Goal: Obtain resource: Obtain resource

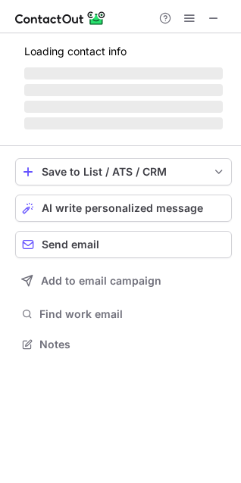
scroll to position [343, 241]
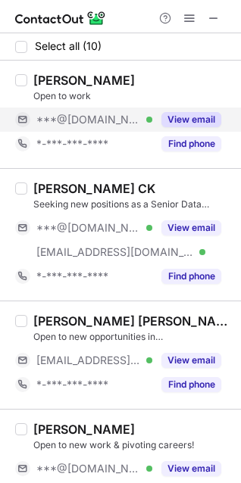
click at [196, 121] on button "View email" at bounding box center [191, 119] width 60 height 15
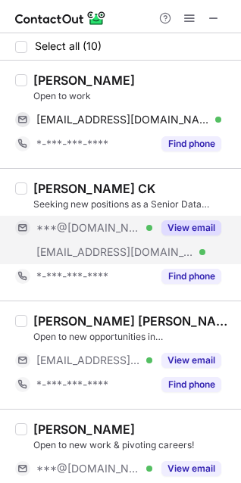
click at [189, 220] on button "View email" at bounding box center [191, 227] width 60 height 15
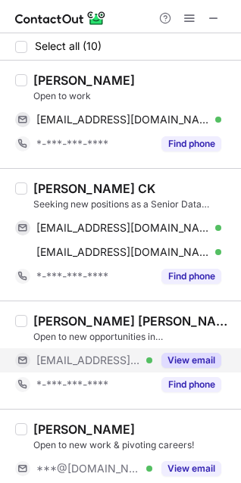
click at [182, 352] on div "View email" at bounding box center [186, 360] width 69 height 24
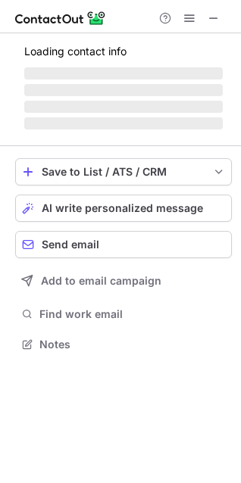
scroll to position [329, 241]
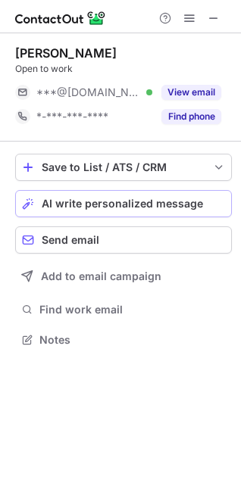
click at [92, 201] on span "AI write personalized message" at bounding box center [122, 204] width 161 height 12
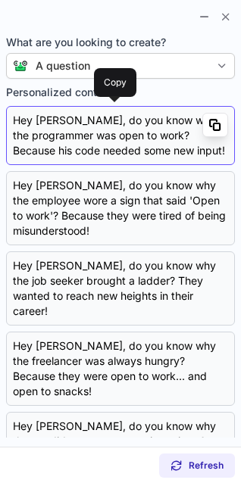
click at [209, 120] on span at bounding box center [215, 125] width 12 height 12
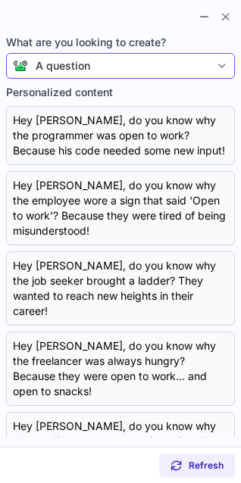
click at [183, 30] on section at bounding box center [120, 15] width 241 height 30
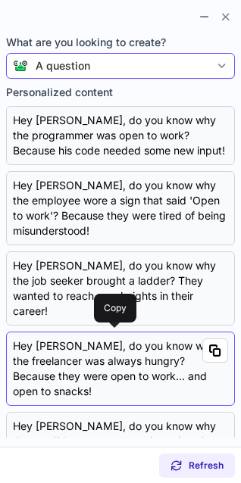
scroll to position [404, 0]
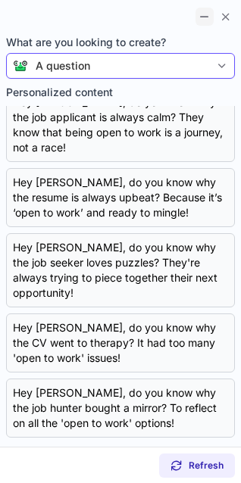
click at [209, 14] on span at bounding box center [204, 17] width 12 height 12
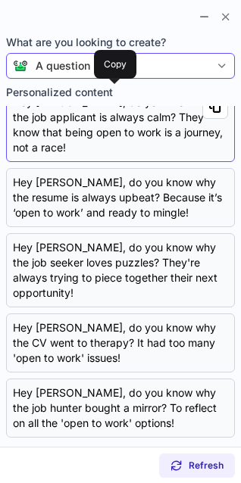
scroll to position [329, 241]
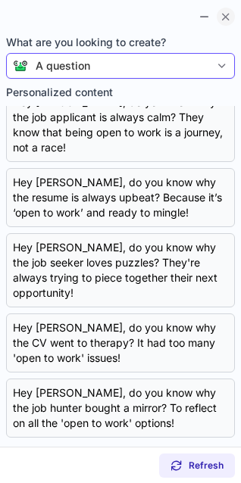
click at [223, 13] on span at bounding box center [226, 17] width 12 height 12
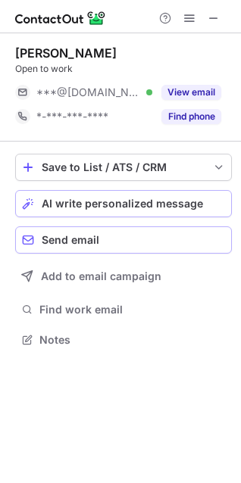
click at [123, 239] on div "Send email" at bounding box center [133, 240] width 183 height 12
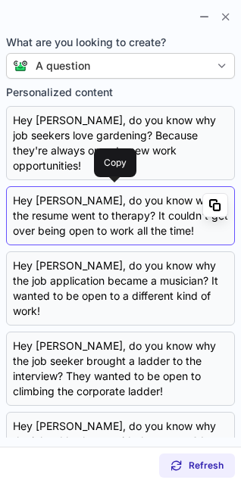
click at [209, 204] on span at bounding box center [215, 205] width 12 height 12
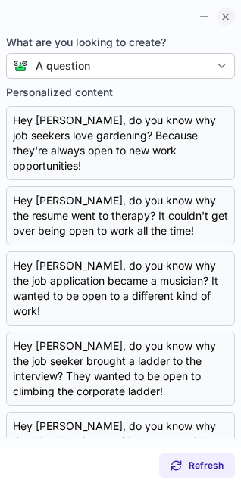
click at [223, 13] on span at bounding box center [226, 17] width 12 height 12
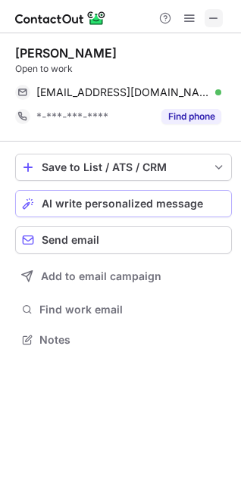
click at [211, 21] on span at bounding box center [213, 18] width 12 height 12
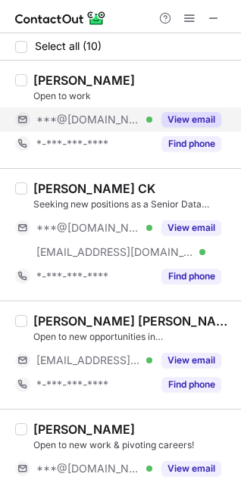
click at [187, 114] on button "View email" at bounding box center [191, 119] width 60 height 15
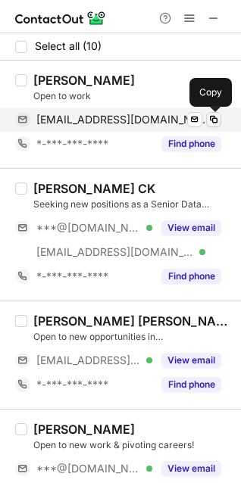
click at [211, 117] on span at bounding box center [213, 120] width 12 height 12
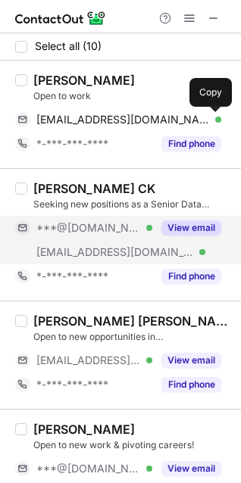
click at [198, 232] on button "View email" at bounding box center [191, 227] width 60 height 15
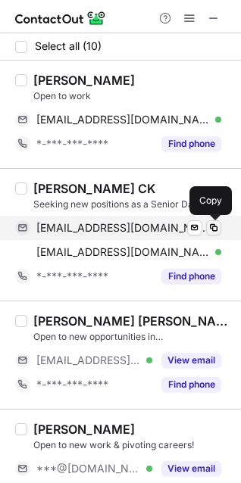
click at [210, 227] on span at bounding box center [213, 228] width 12 height 12
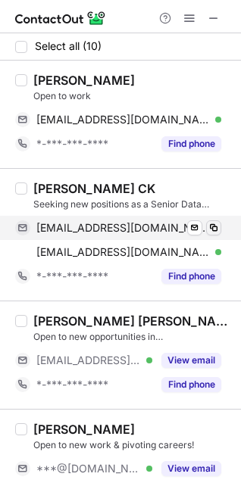
click at [210, 231] on span at bounding box center [213, 228] width 12 height 12
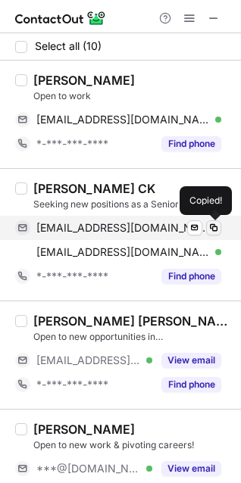
click at [210, 231] on span at bounding box center [213, 228] width 12 height 12
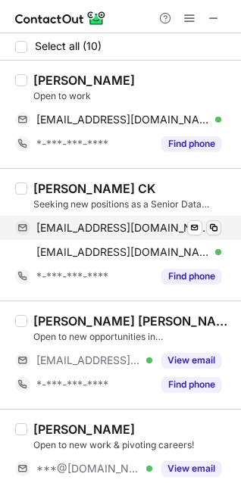
click at [214, 231] on span at bounding box center [213, 228] width 12 height 12
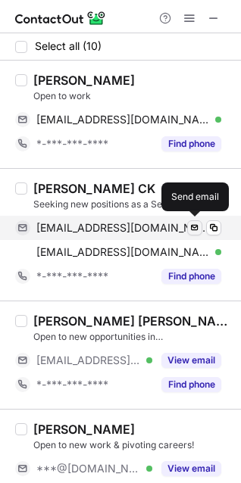
click at [195, 232] on span at bounding box center [195, 228] width 12 height 12
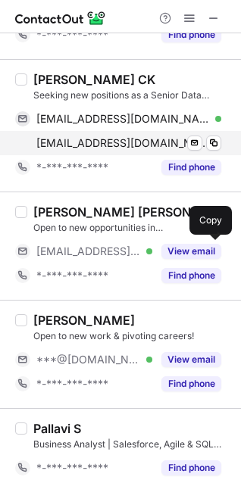
scroll to position [111, 0]
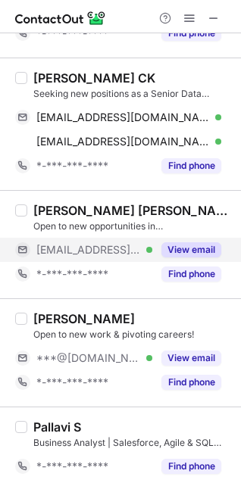
click at [198, 249] on button "View email" at bounding box center [191, 249] width 60 height 15
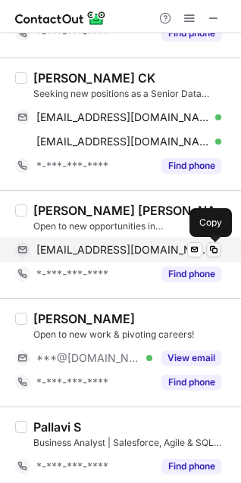
click at [214, 249] on span at bounding box center [213, 250] width 12 height 12
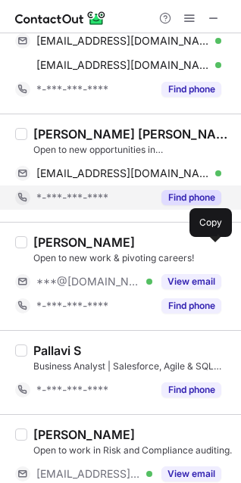
scroll to position [189, 0]
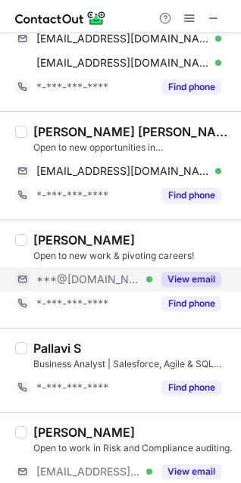
click at [184, 279] on button "View email" at bounding box center [191, 279] width 60 height 15
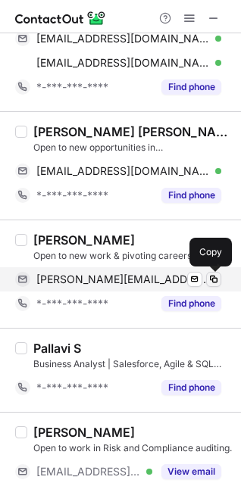
click at [210, 277] on span at bounding box center [213, 279] width 12 height 12
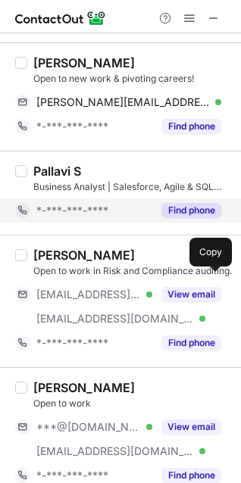
scroll to position [376, 0]
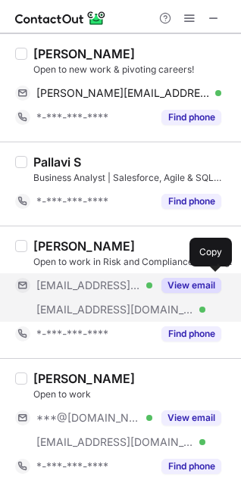
click at [196, 290] on button "View email" at bounding box center [191, 285] width 60 height 15
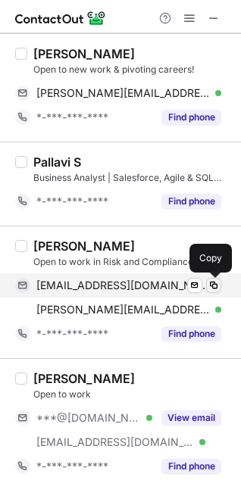
click at [211, 288] on span at bounding box center [213, 285] width 12 height 12
click at [210, 285] on span at bounding box center [213, 285] width 12 height 12
click at [214, 285] on span at bounding box center [213, 285] width 12 height 12
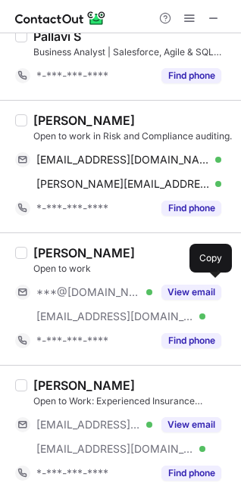
scroll to position [508, 0]
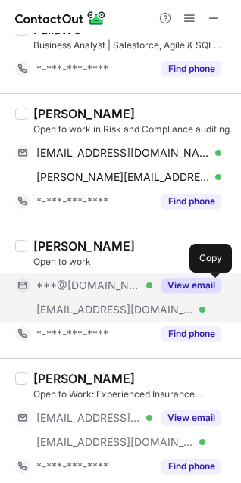
click at [174, 288] on button "View email" at bounding box center [191, 285] width 60 height 15
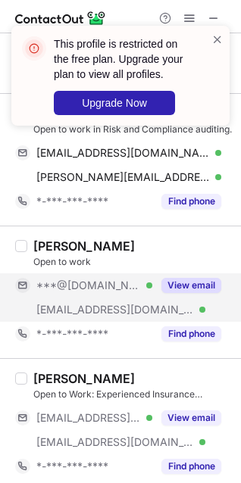
click at [181, 282] on button "View email" at bounding box center [191, 285] width 60 height 15
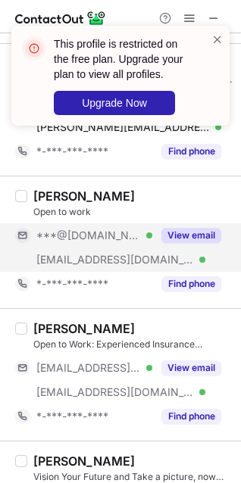
scroll to position [597, 0]
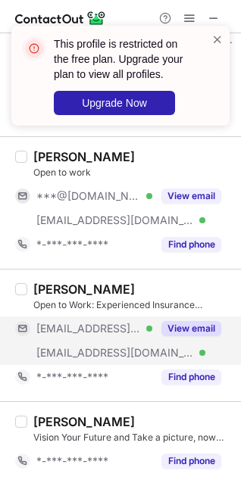
click at [194, 325] on button "View email" at bounding box center [191, 328] width 60 height 15
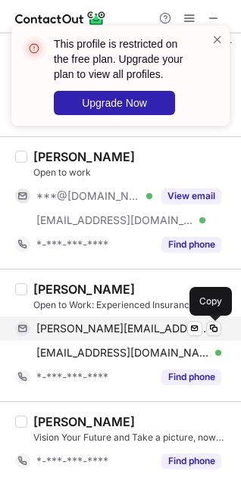
click at [209, 328] on span at bounding box center [213, 329] width 12 height 12
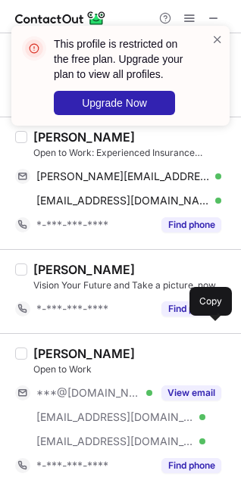
scroll to position [756, 0]
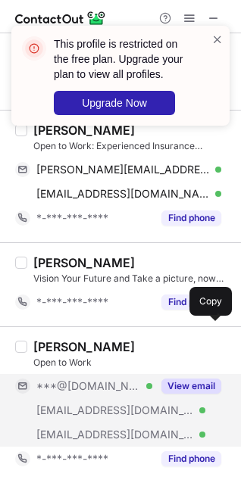
click at [198, 380] on button "View email" at bounding box center [191, 386] width 60 height 15
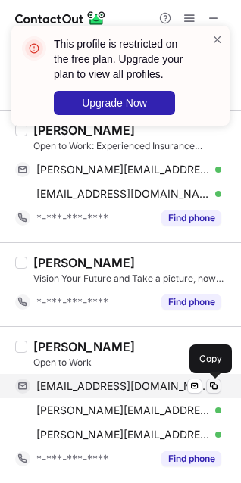
click at [214, 385] on span at bounding box center [213, 386] width 12 height 12
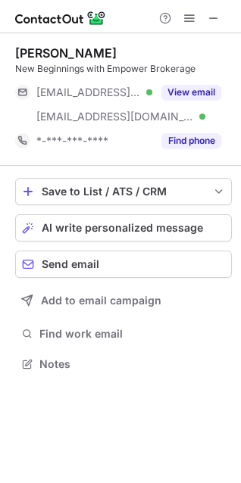
scroll to position [354, 241]
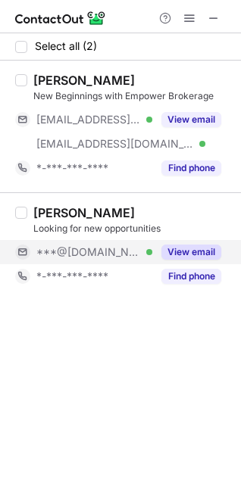
click at [205, 250] on button "View email" at bounding box center [191, 252] width 60 height 15
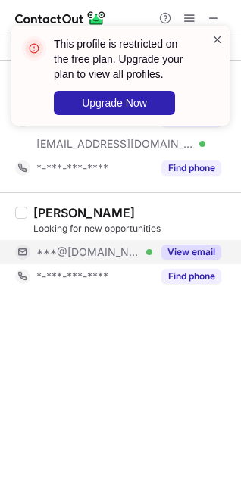
drag, startPoint x: 217, startPoint y: 25, endPoint x: 217, endPoint y: 36, distance: 10.6
click at [217, 27] on div "This profile is restricted on the free plan. Upgrade your plan to view all prof…" at bounding box center [120, 82] width 242 height 142
click at [217, 36] on span at bounding box center [217, 39] width 12 height 15
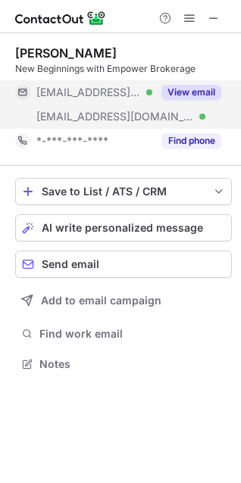
click at [183, 92] on button "View email" at bounding box center [191, 92] width 60 height 15
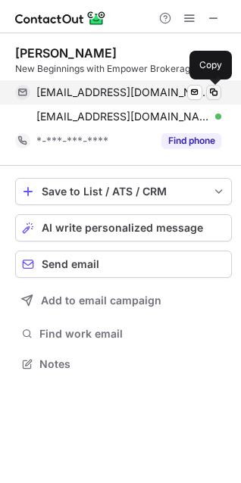
click at [210, 91] on span at bounding box center [213, 92] width 12 height 12
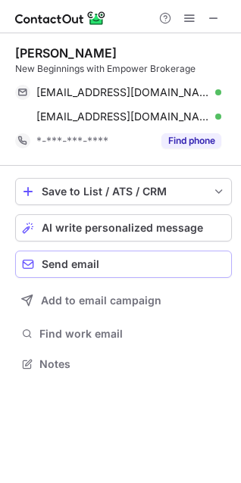
click at [92, 264] on span "Send email" at bounding box center [71, 264] width 58 height 12
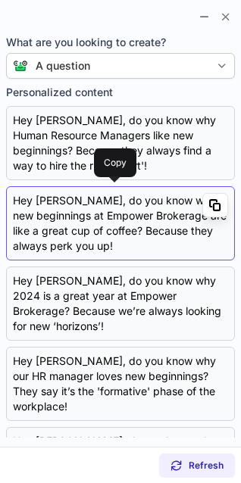
click at [209, 200] on span at bounding box center [215, 205] width 12 height 12
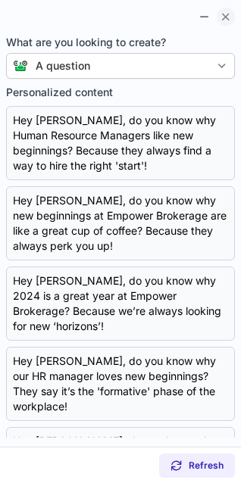
click at [228, 17] on span at bounding box center [226, 17] width 12 height 12
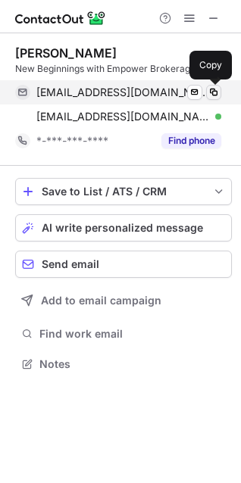
click at [212, 95] on span at bounding box center [213, 92] width 12 height 12
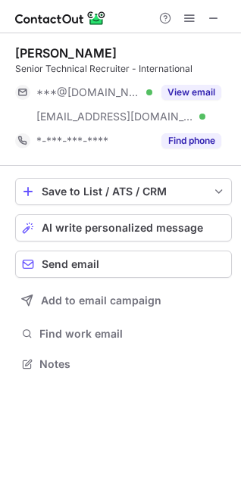
scroll to position [354, 241]
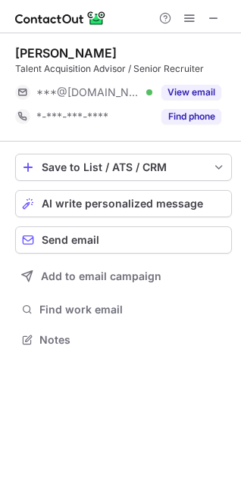
scroll to position [329, 241]
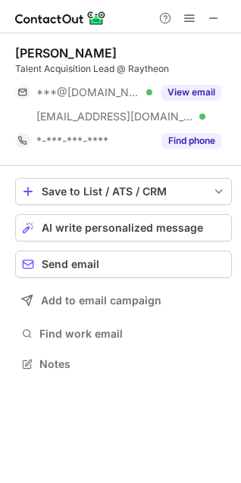
scroll to position [354, 241]
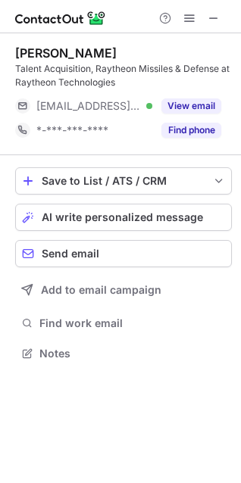
scroll to position [343, 241]
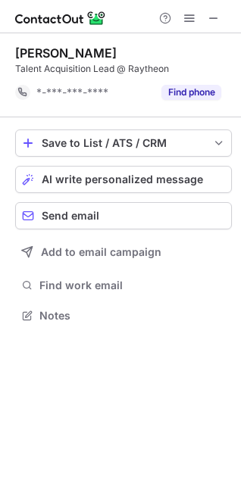
scroll to position [305, 241]
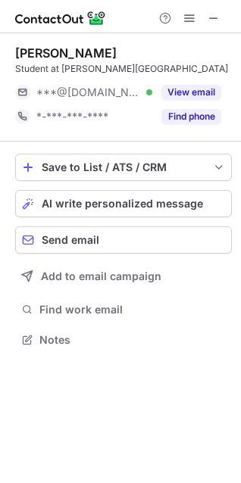
scroll to position [329, 241]
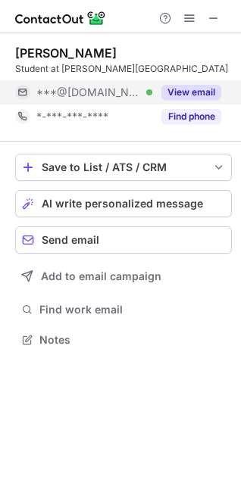
click at [191, 90] on button "View email" at bounding box center [191, 92] width 60 height 15
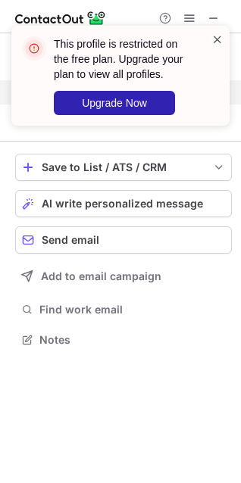
click at [215, 38] on span at bounding box center [217, 39] width 12 height 15
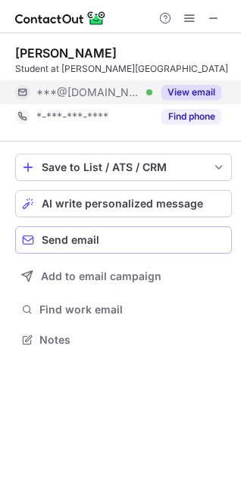
click at [95, 245] on span "Send email" at bounding box center [71, 240] width 58 height 12
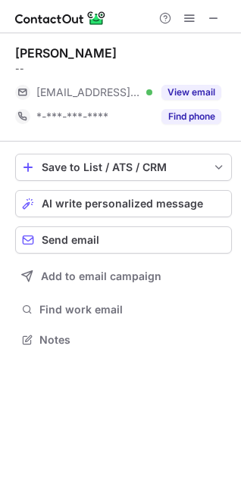
scroll to position [329, 241]
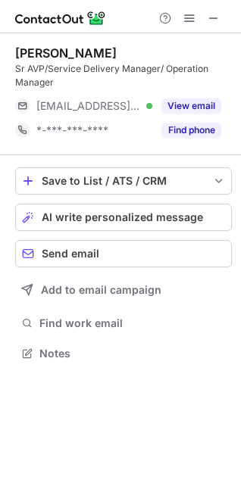
scroll to position [343, 241]
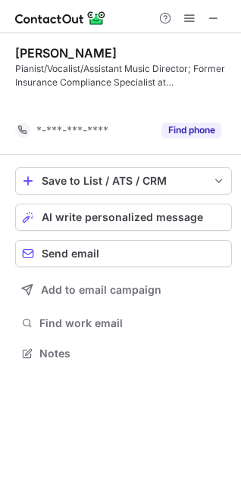
scroll to position [319, 241]
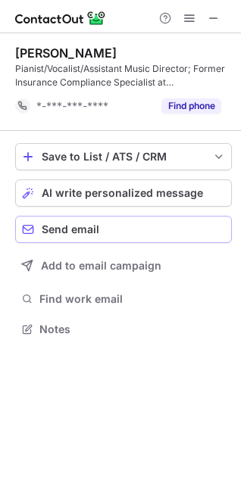
click at [51, 228] on span "Send email" at bounding box center [71, 229] width 58 height 12
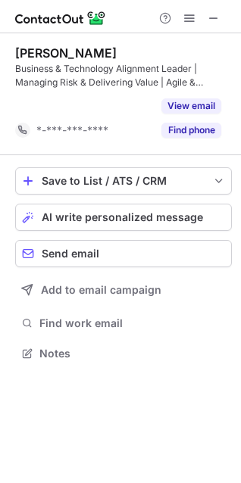
scroll to position [319, 241]
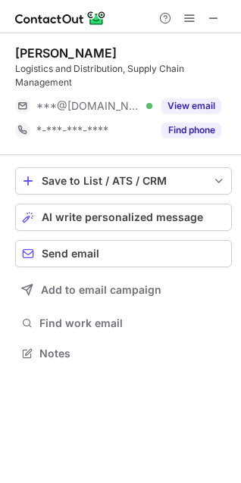
scroll to position [343, 241]
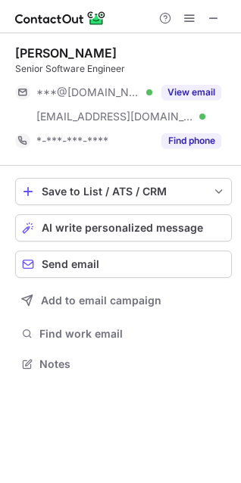
scroll to position [354, 241]
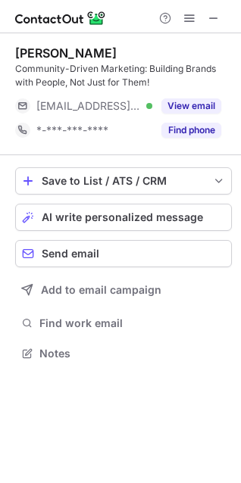
scroll to position [343, 241]
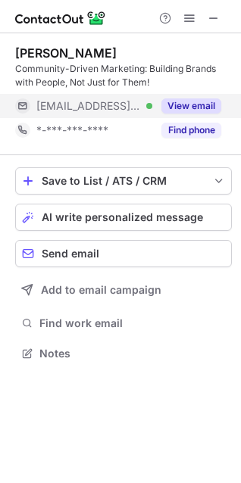
click at [179, 102] on button "View email" at bounding box center [191, 105] width 60 height 15
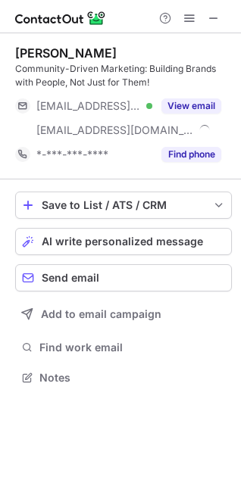
scroll to position [367, 241]
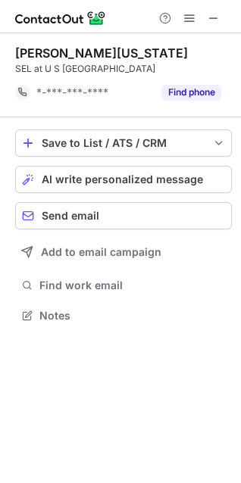
scroll to position [305, 241]
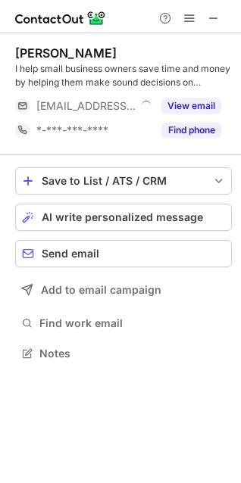
scroll to position [343, 241]
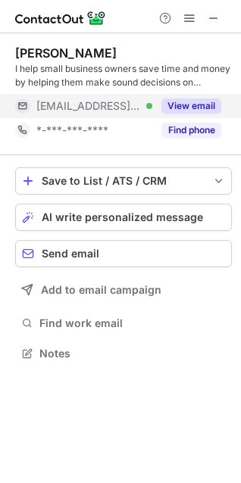
click at [191, 105] on button "View email" at bounding box center [191, 105] width 60 height 15
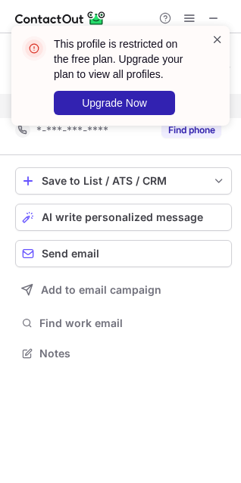
click at [215, 38] on span at bounding box center [217, 39] width 12 height 15
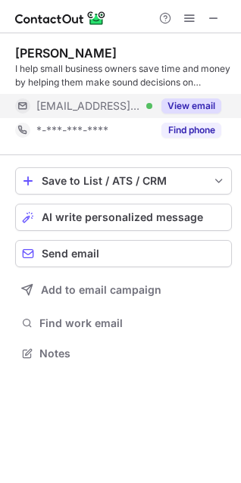
click at [208, 103] on button "View email" at bounding box center [191, 105] width 60 height 15
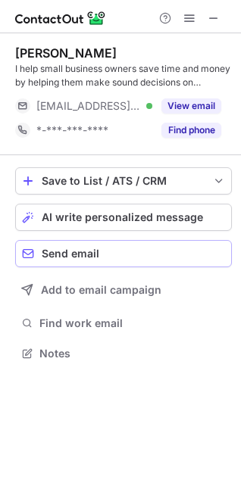
click at [69, 260] on button "Send email" at bounding box center [123, 253] width 217 height 27
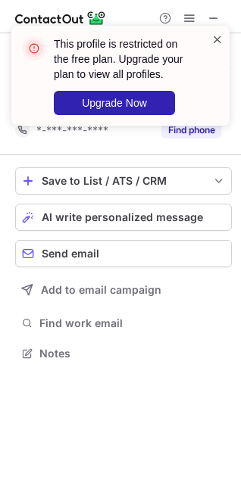
click at [213, 39] on span at bounding box center [217, 39] width 12 height 15
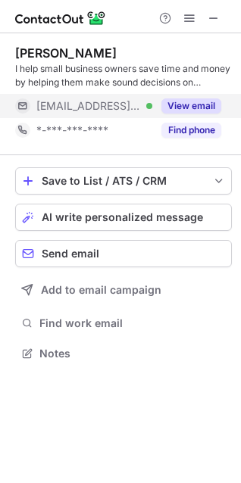
click at [182, 101] on button "View email" at bounding box center [191, 105] width 60 height 15
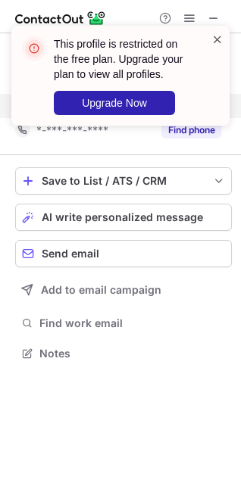
click at [220, 36] on span at bounding box center [217, 39] width 12 height 15
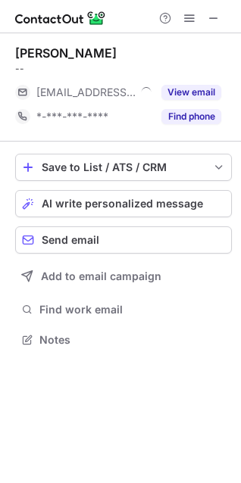
scroll to position [329, 241]
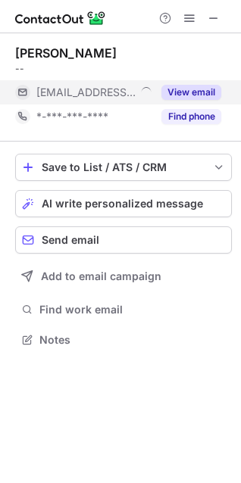
click at [186, 90] on button "View email" at bounding box center [191, 92] width 60 height 15
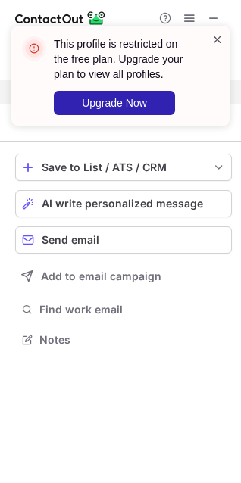
click at [215, 42] on span at bounding box center [217, 39] width 12 height 15
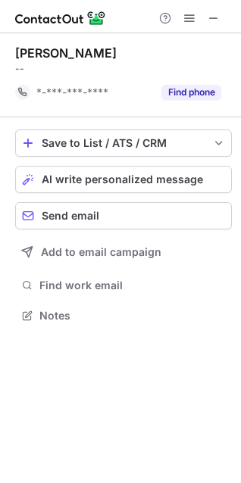
scroll to position [305, 241]
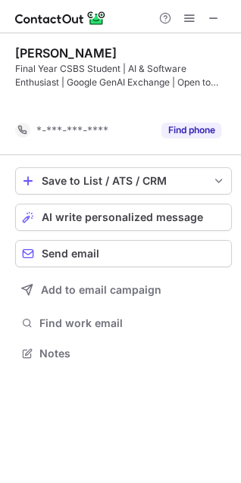
scroll to position [319, 241]
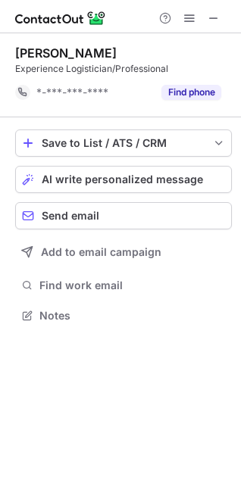
scroll to position [305, 241]
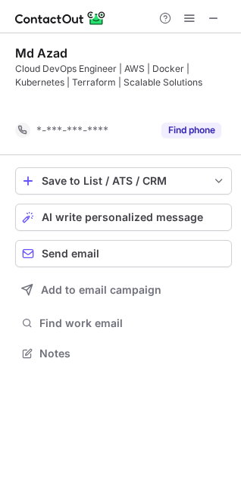
scroll to position [319, 241]
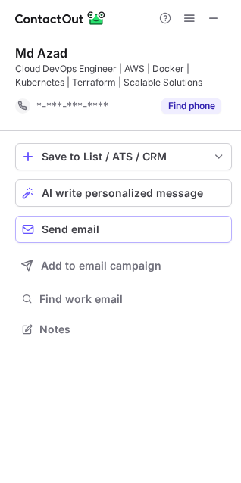
click at [56, 232] on span "Send email" at bounding box center [71, 229] width 58 height 12
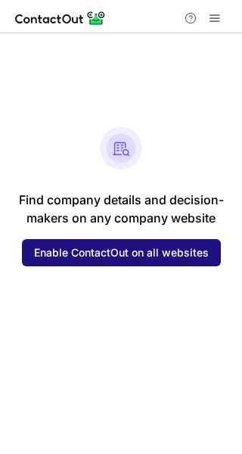
click at [83, 253] on span "Enable ContactOut on all websites" at bounding box center [121, 253] width 175 height 12
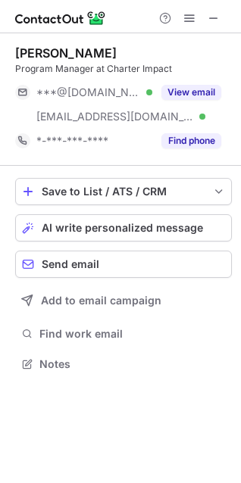
scroll to position [354, 241]
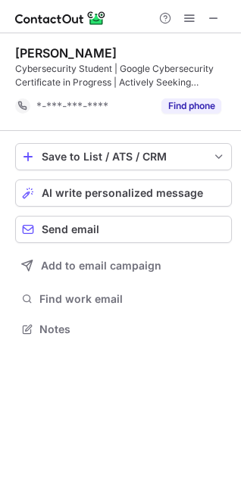
scroll to position [319, 241]
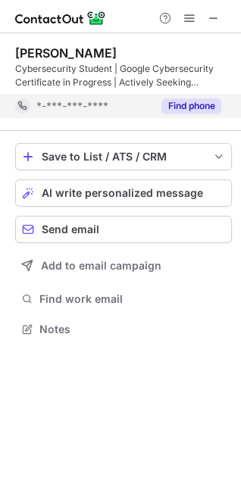
click at [196, 104] on button "Find phone" at bounding box center [191, 105] width 60 height 15
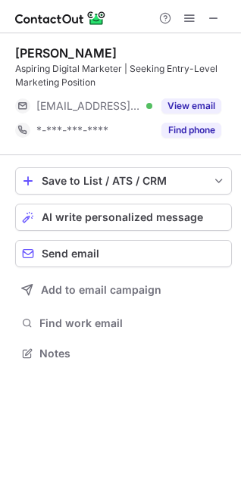
scroll to position [343, 241]
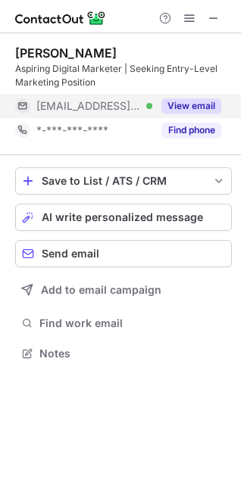
click at [189, 107] on button "View email" at bounding box center [191, 105] width 60 height 15
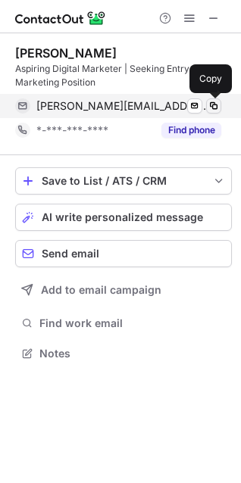
click at [214, 102] on span at bounding box center [213, 106] width 12 height 12
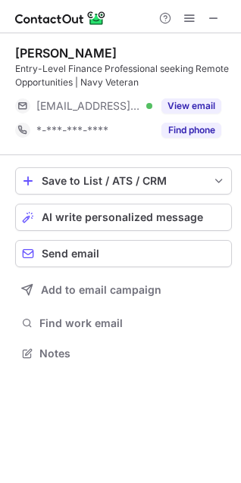
scroll to position [343, 241]
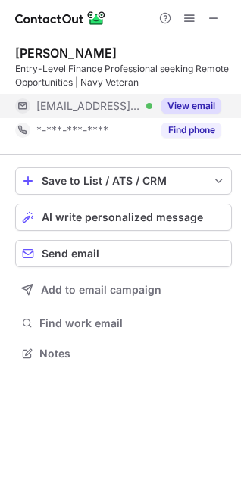
click at [194, 101] on button "View email" at bounding box center [191, 105] width 60 height 15
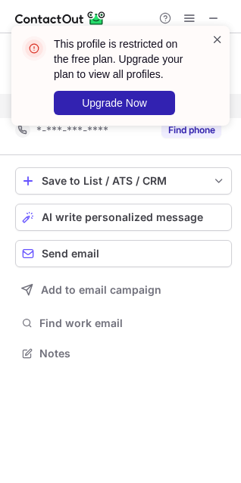
click at [214, 39] on span at bounding box center [217, 39] width 12 height 15
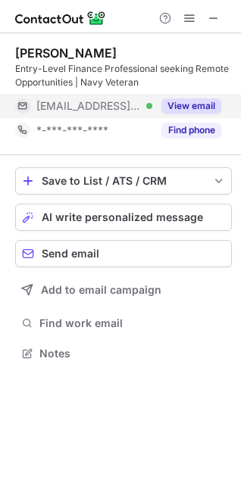
click at [179, 105] on button "View email" at bounding box center [191, 105] width 60 height 15
click at [179, 105] on div "[EMAIL_ADDRESS][DOMAIN_NAME]" at bounding box center [128, 106] width 185 height 14
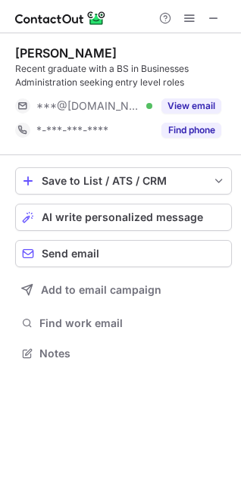
scroll to position [343, 241]
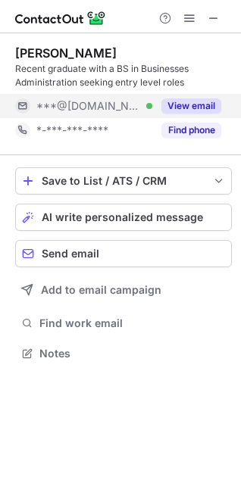
click at [190, 105] on button "View email" at bounding box center [191, 105] width 60 height 15
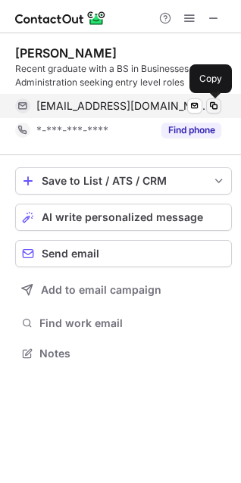
click at [214, 101] on span at bounding box center [213, 106] width 12 height 12
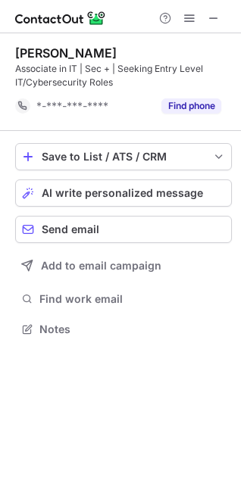
scroll to position [319, 241]
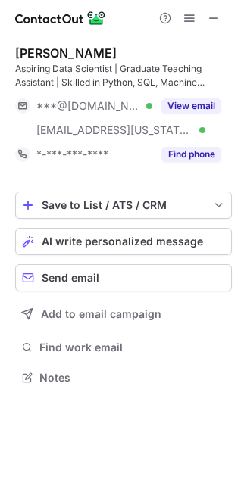
scroll to position [367, 241]
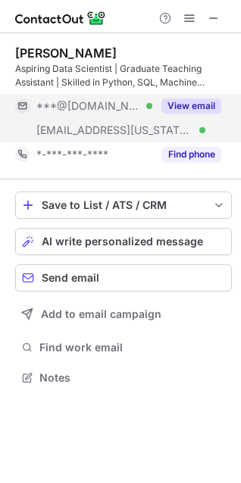
click at [186, 102] on button "View email" at bounding box center [191, 105] width 60 height 15
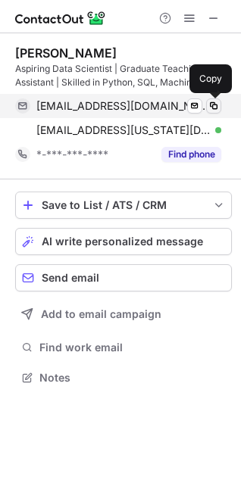
click at [210, 102] on span at bounding box center [213, 106] width 12 height 12
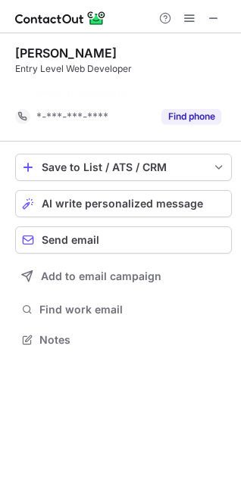
scroll to position [305, 241]
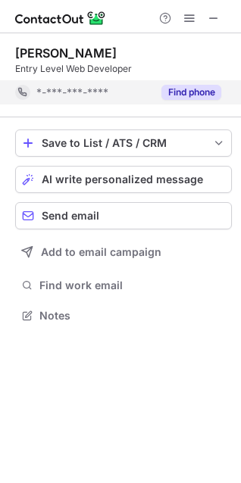
click at [205, 86] on button "Find phone" at bounding box center [191, 92] width 60 height 15
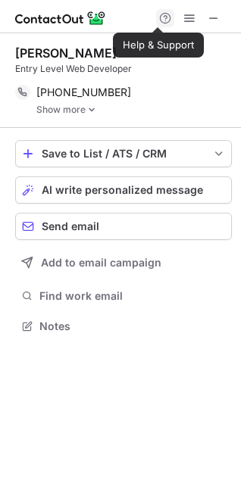
scroll to position [316, 241]
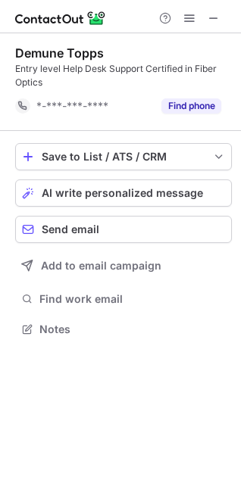
scroll to position [319, 241]
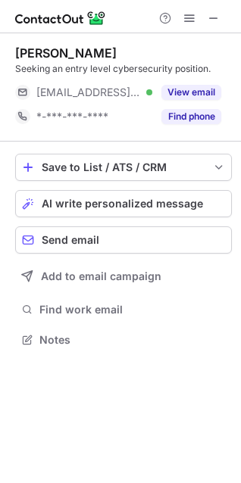
scroll to position [329, 241]
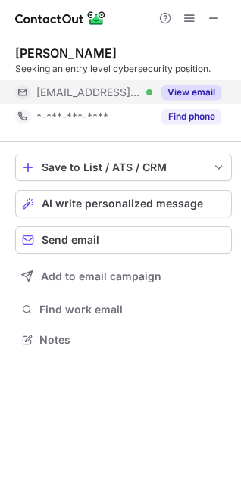
click at [177, 94] on button "View email" at bounding box center [191, 92] width 60 height 15
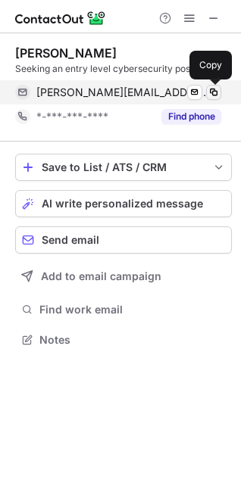
click at [213, 92] on span at bounding box center [213, 92] width 12 height 12
click at [212, 95] on span at bounding box center [213, 92] width 12 height 12
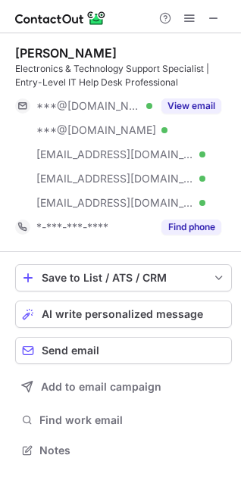
scroll to position [8, 8]
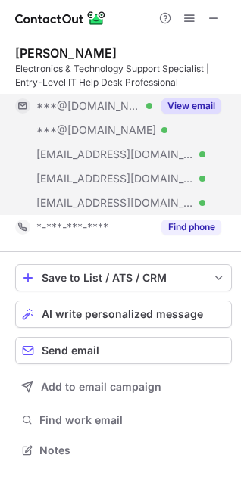
click at [179, 101] on button "View email" at bounding box center [191, 105] width 60 height 15
